Goal: Task Accomplishment & Management: Manage account settings

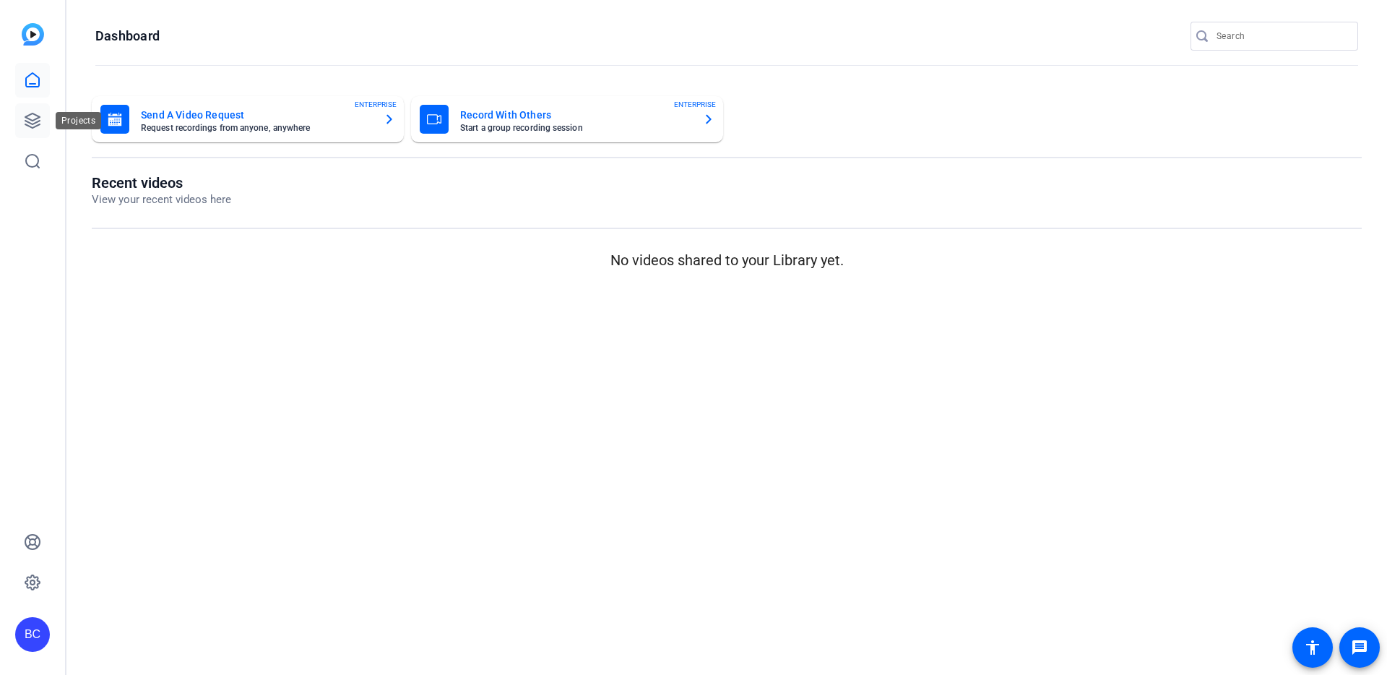
click at [37, 126] on icon at bounding box center [32, 120] width 17 height 17
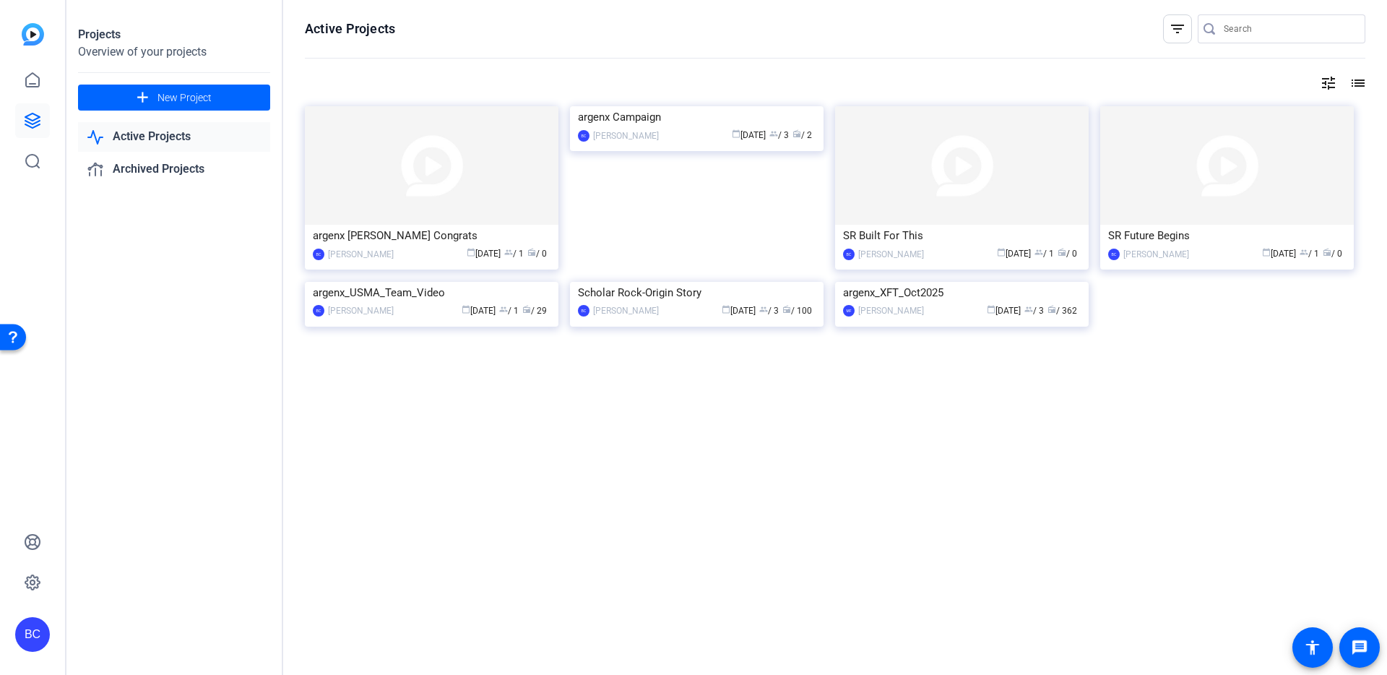
click at [397, 282] on img at bounding box center [432, 282] width 254 height 0
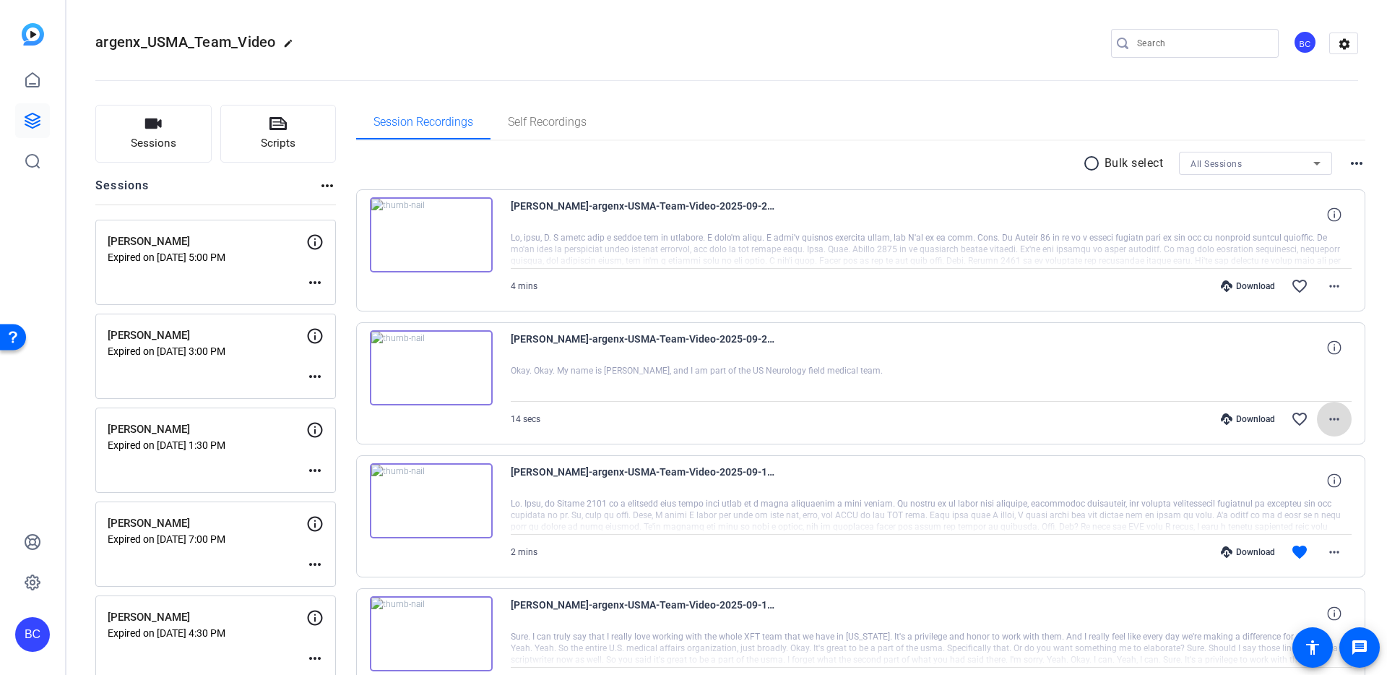
click at [1331, 419] on mat-icon "more_horiz" at bounding box center [1334, 418] width 17 height 17
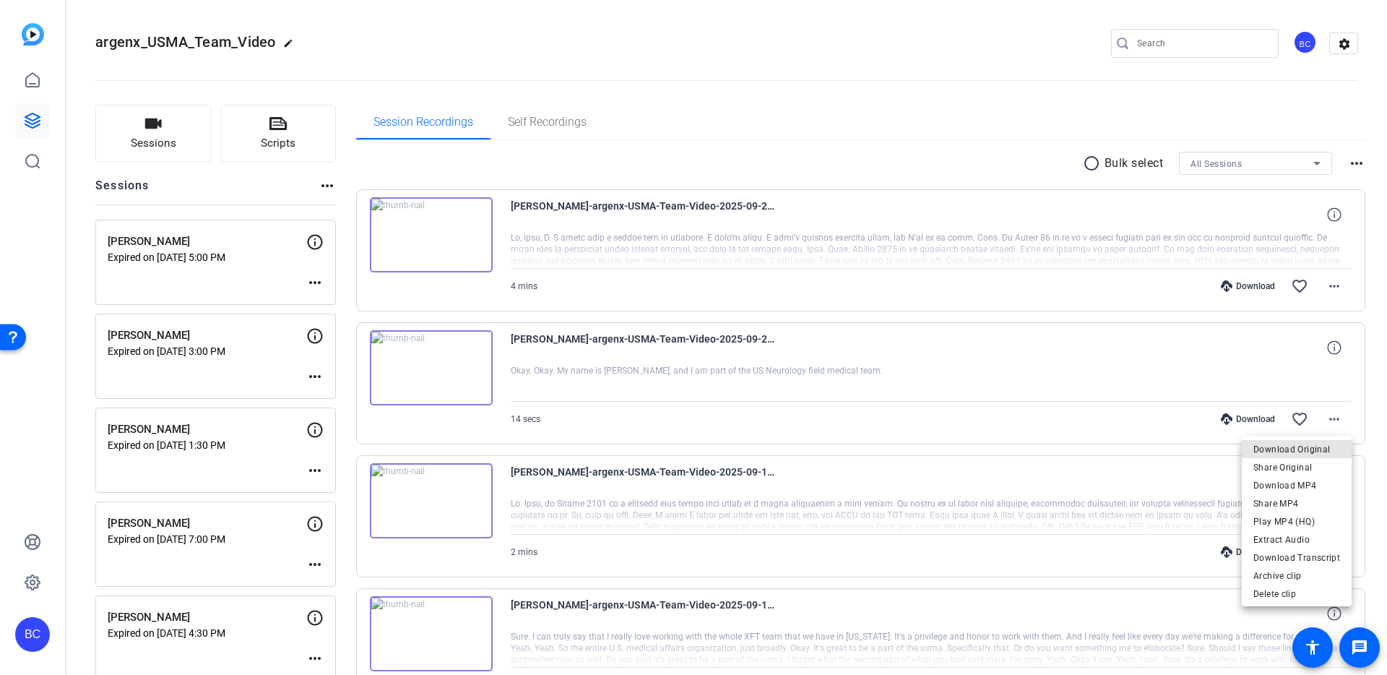
click at [1316, 444] on span "Download Original" at bounding box center [1296, 449] width 87 height 17
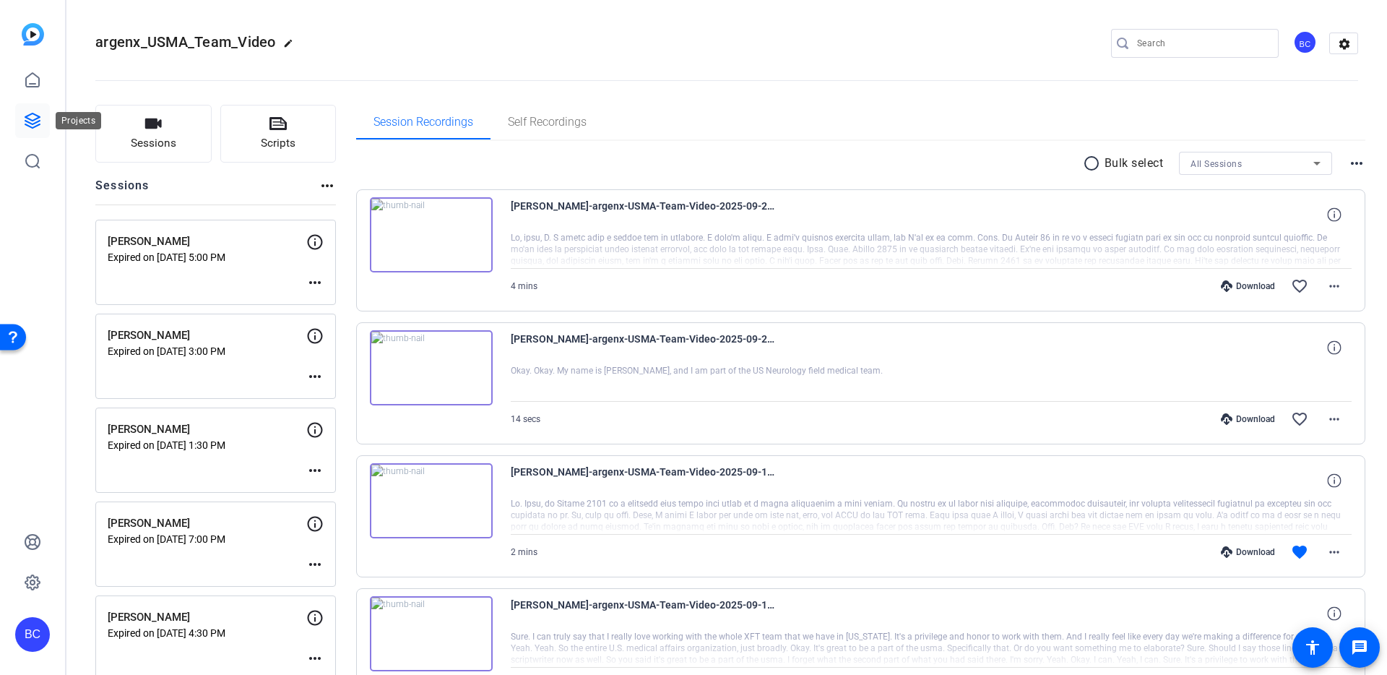
click at [28, 122] on icon at bounding box center [32, 120] width 14 height 14
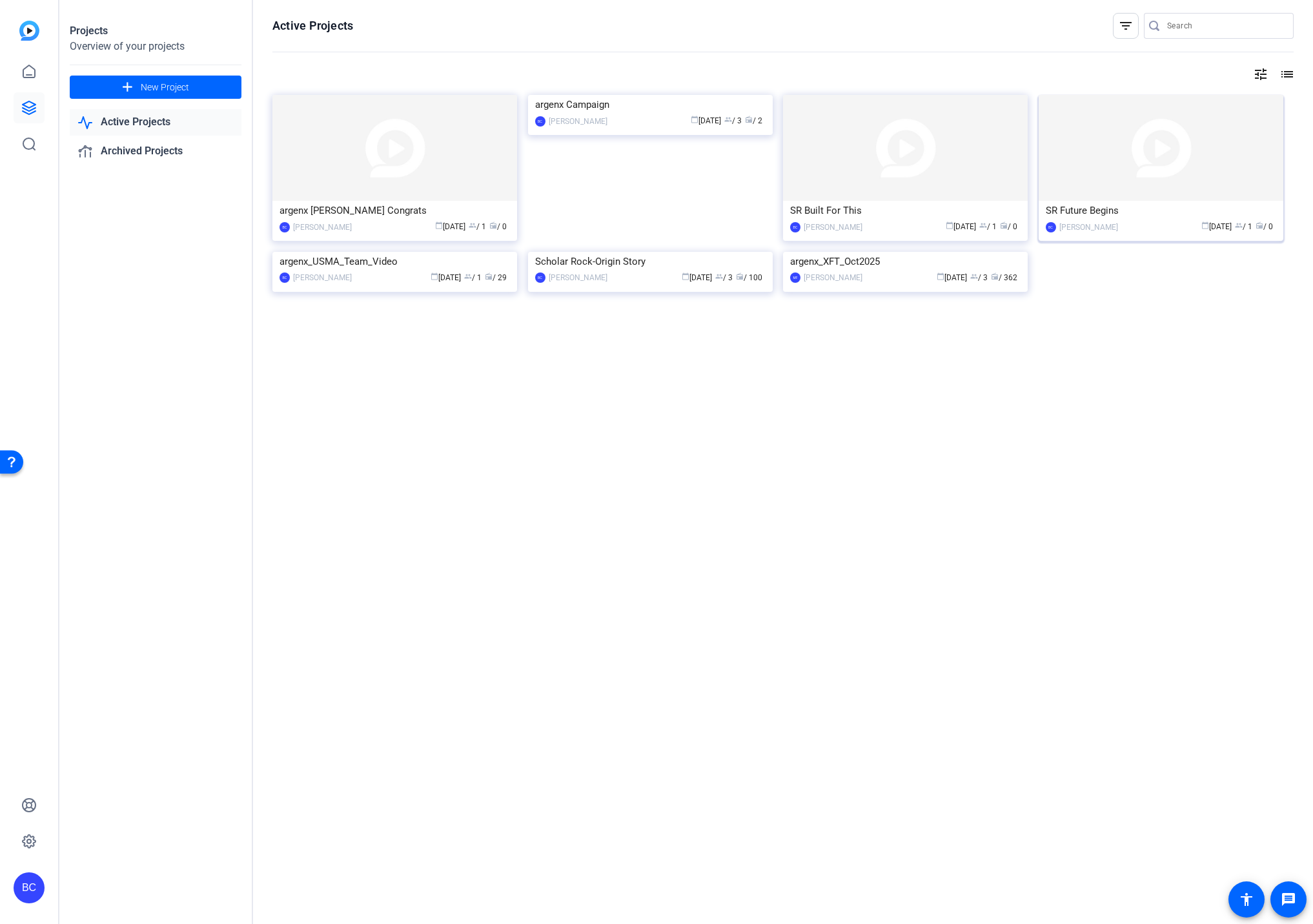
click at [1089, 205] on div "SR Future Begins" at bounding box center [1161, 211] width 231 height 20
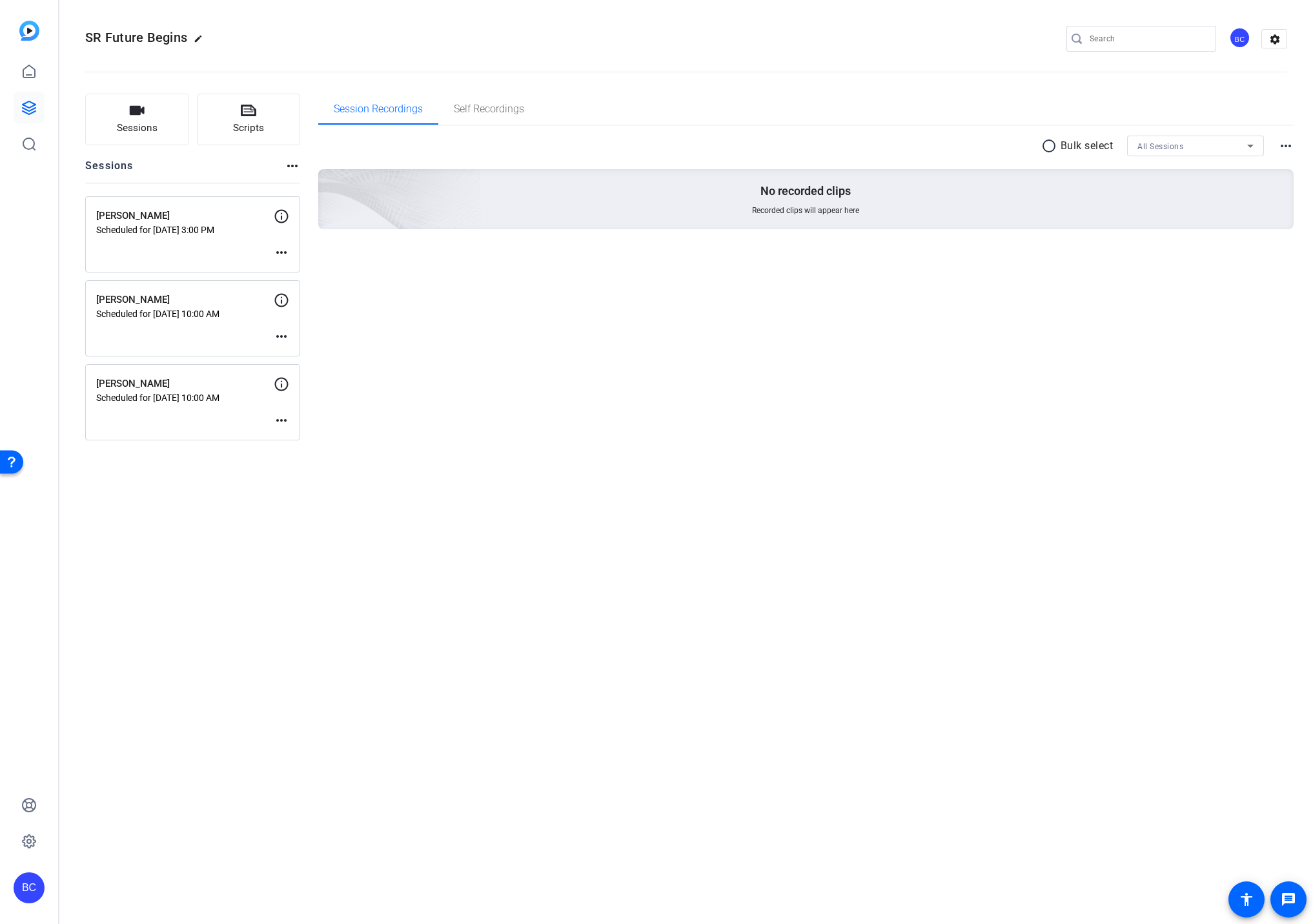
click at [279, 420] on mat-icon "more_horiz" at bounding box center [281, 420] width 15 height 15
click at [301, 436] on span "Edit Session" at bounding box center [314, 439] width 59 height 15
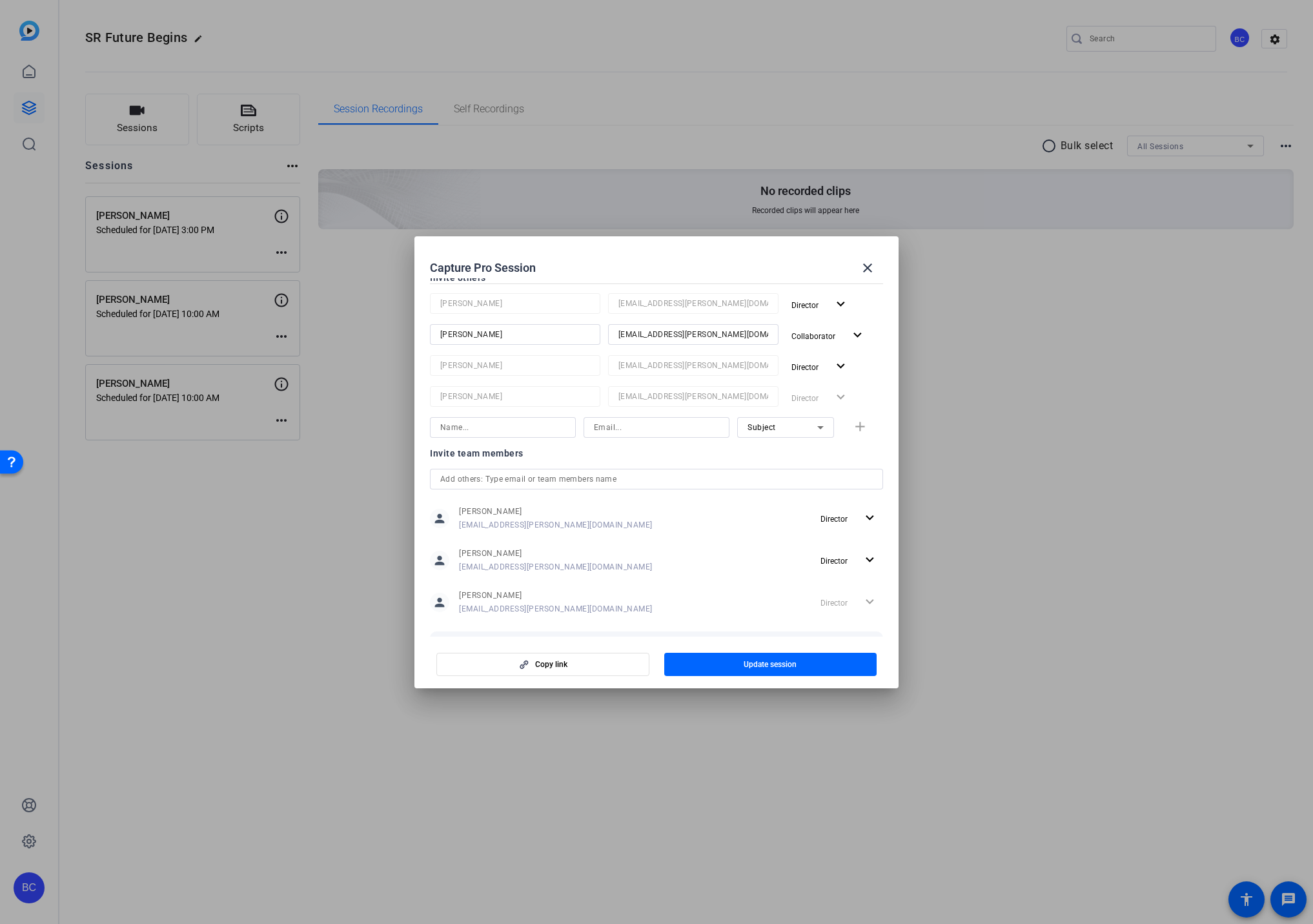
scroll to position [318, 0]
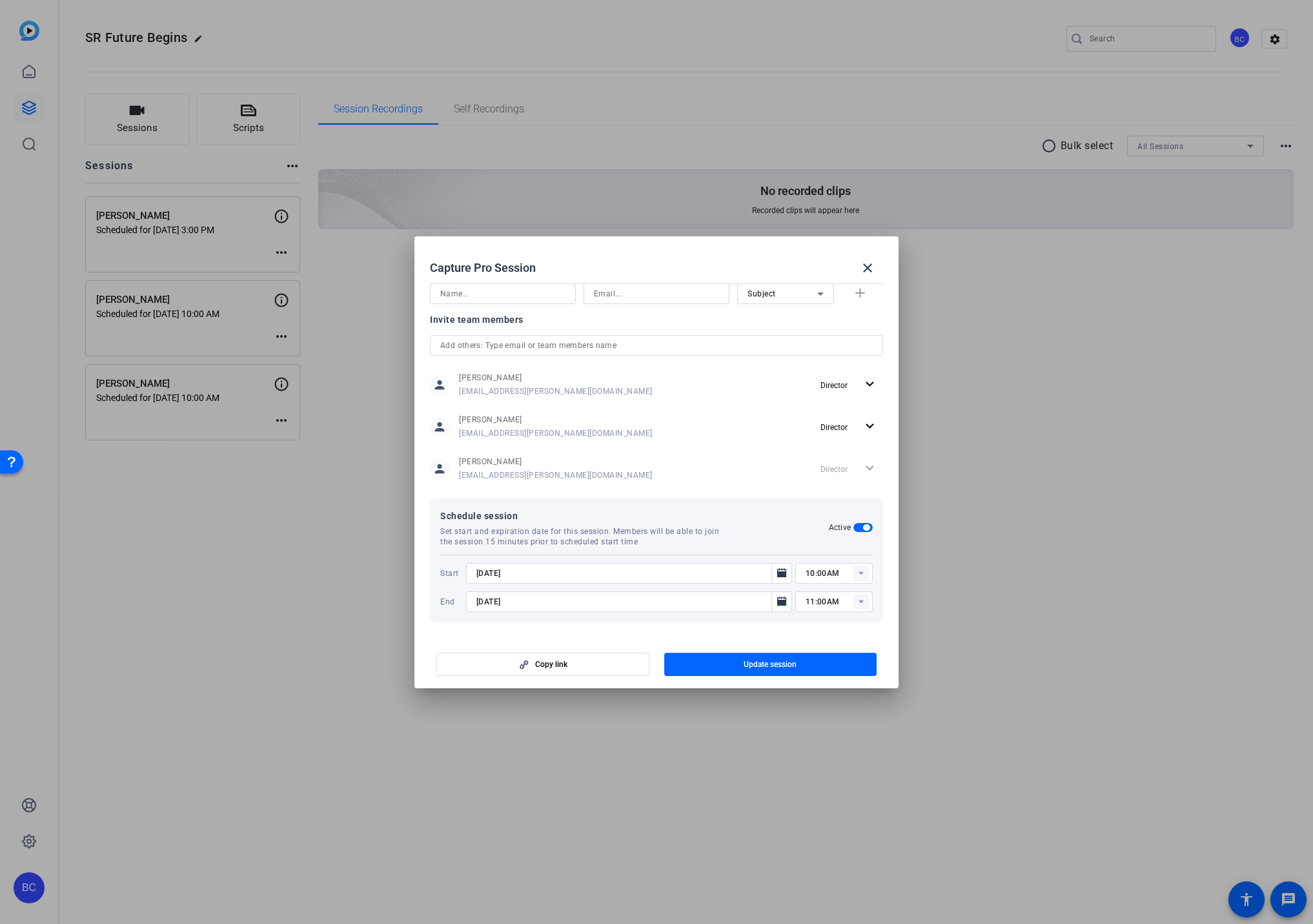
drag, startPoint x: 487, startPoint y: 573, endPoint x: 511, endPoint y: 571, distance: 24.1
click at [487, 573] on input "[DATE]" at bounding box center [622, 573] width 292 height 15
type input "[DATE]"
click at [699, 602] on span "button" at bounding box center [770, 664] width 213 height 31
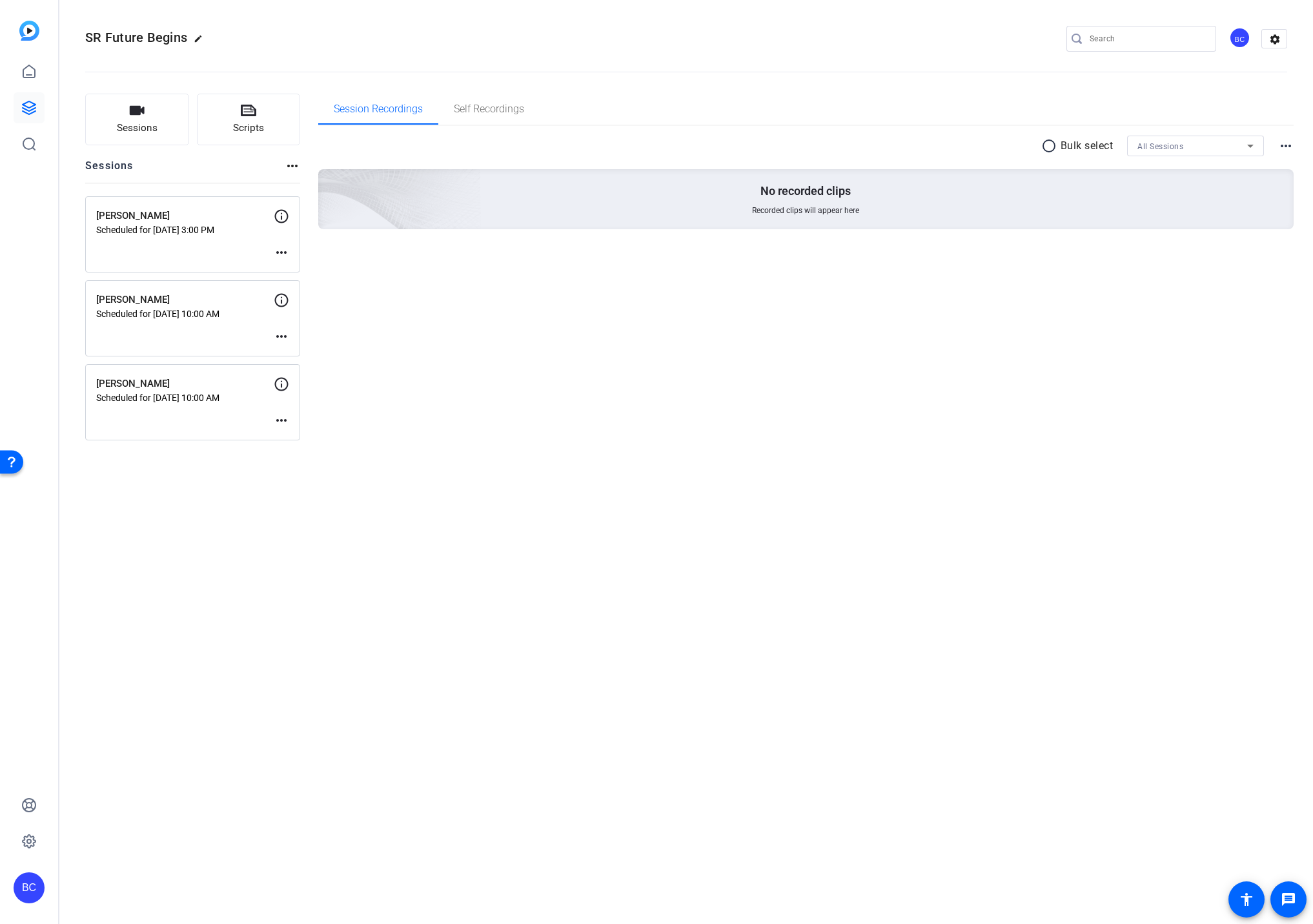
click at [281, 416] on mat-icon "more_horiz" at bounding box center [281, 420] width 15 height 15
click at [307, 438] on span "Edit Session" at bounding box center [314, 439] width 59 height 15
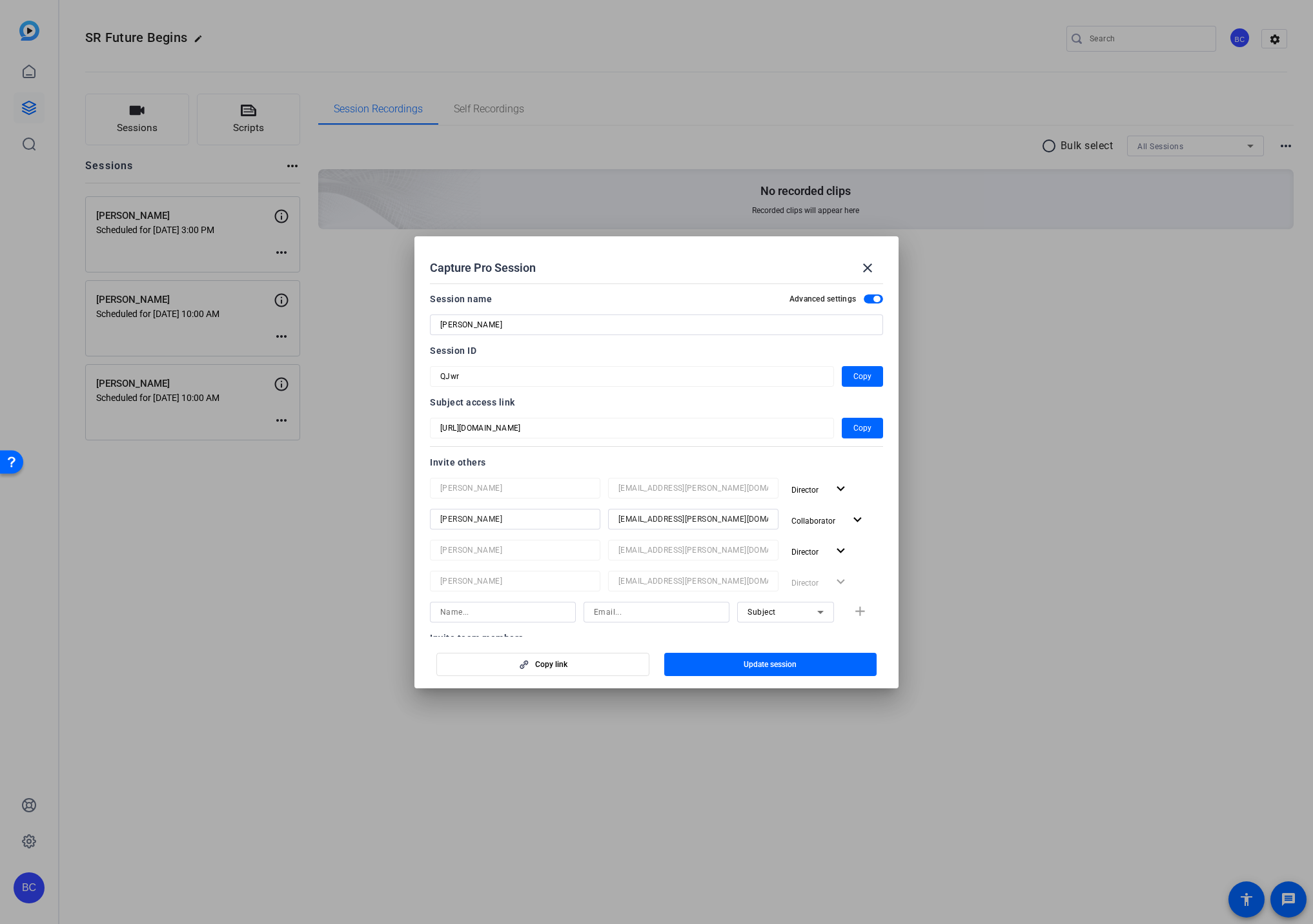
drag, startPoint x: 866, startPoint y: 269, endPoint x: 831, endPoint y: 277, distance: 35.9
click at [866, 269] on mat-icon "close" at bounding box center [867, 267] width 15 height 15
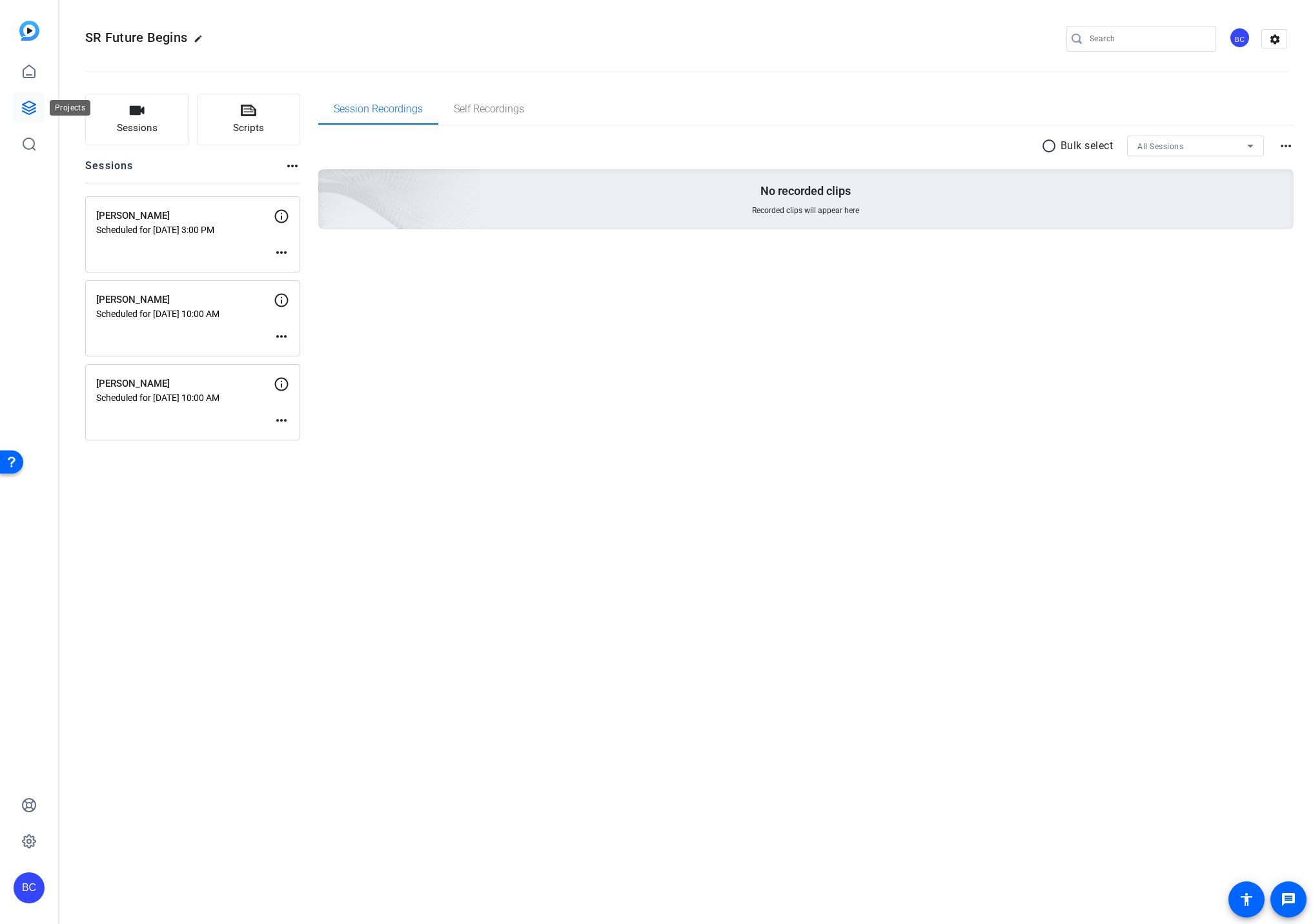
click at [34, 103] on icon at bounding box center [29, 107] width 15 height 15
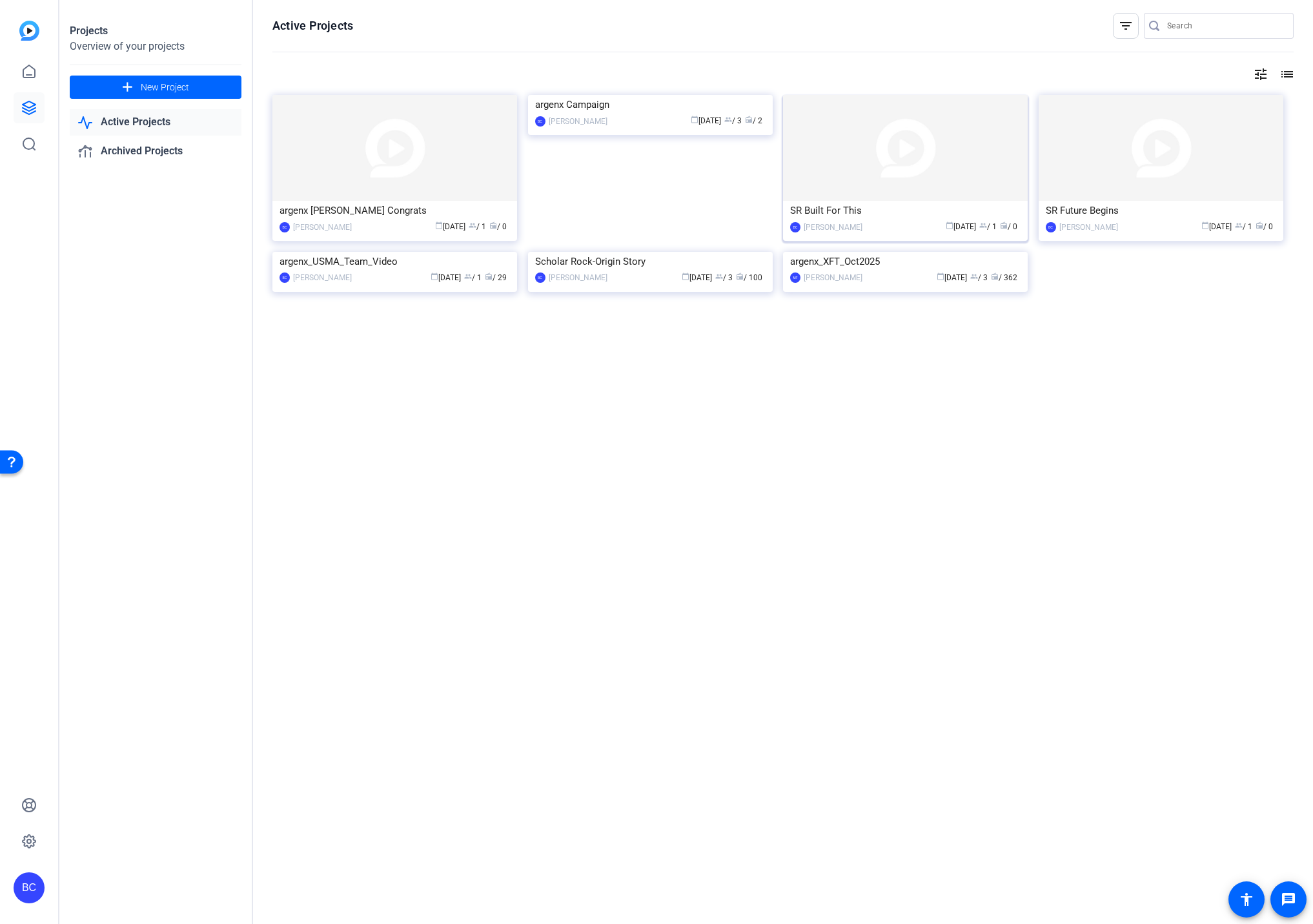
click at [874, 171] on img at bounding box center [905, 147] width 245 height 105
